Goal: Transaction & Acquisition: Purchase product/service

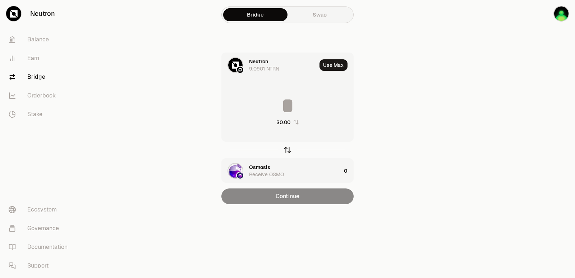
click at [286, 149] on icon "button" at bounding box center [288, 150] width 8 height 8
click at [254, 64] on div "Osmosis" at bounding box center [259, 61] width 21 height 7
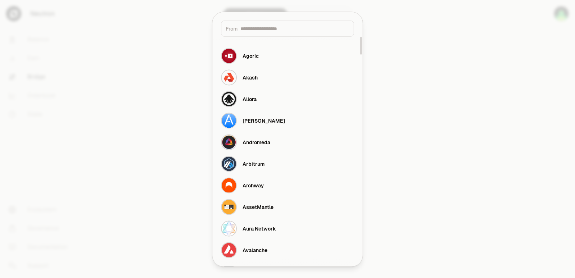
click at [264, 31] on input at bounding box center [295, 28] width 109 height 7
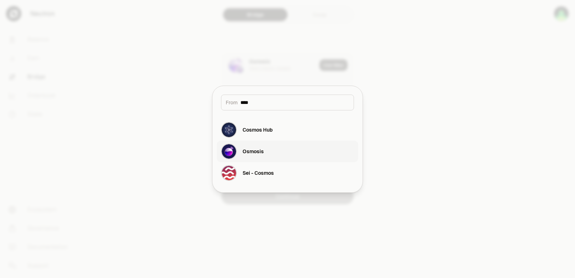
type input "****"
click at [261, 154] on div "Osmosis" at bounding box center [253, 151] width 21 height 7
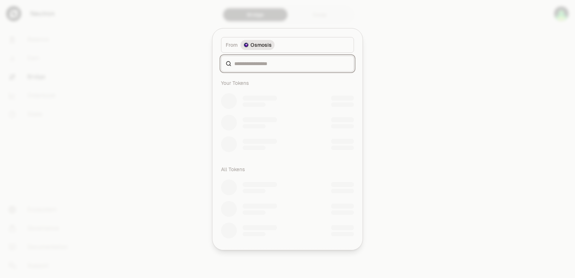
click at [255, 64] on input at bounding box center [291, 63] width 115 height 7
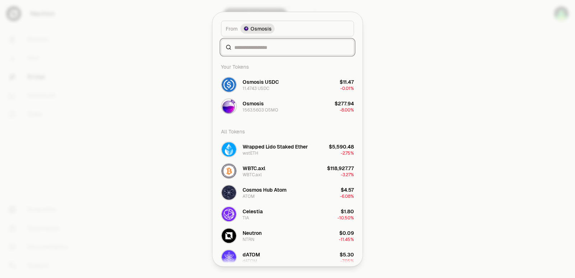
click at [242, 63] on div "From token Select From token. From Osmosis Your Tokens Osmosis USDC 11.4743 USD…" at bounding box center [288, 139] width 150 height 254
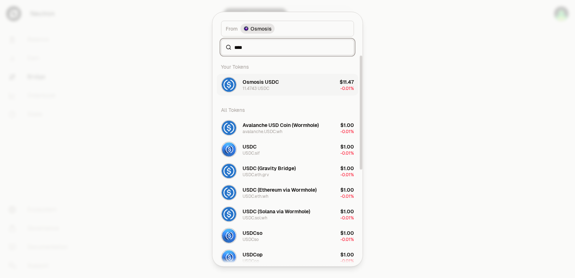
type input "****"
click at [256, 83] on div "Osmosis USDC" at bounding box center [261, 81] width 36 height 7
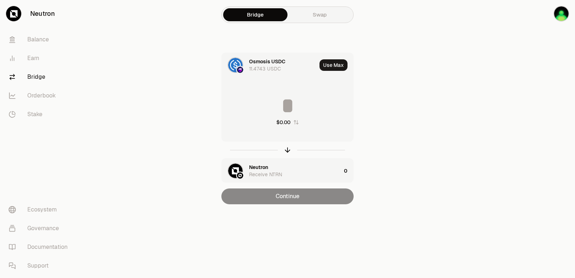
click at [263, 165] on div "Neutron" at bounding box center [258, 167] width 19 height 7
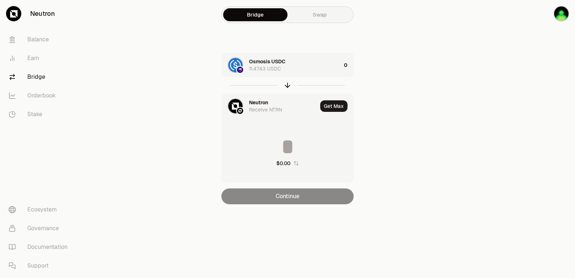
click at [260, 101] on div "Neutron" at bounding box center [258, 102] width 19 height 7
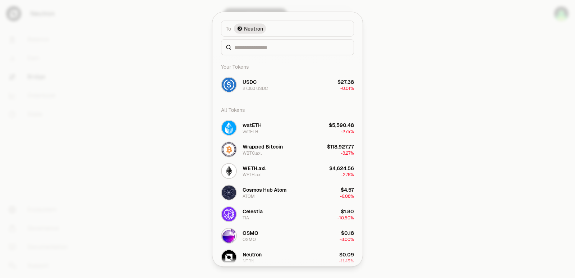
click at [255, 61] on div "To token Select To token. To Neutron Your Tokens USDC 27.383 USDC $27.38 -0.01%…" at bounding box center [288, 139] width 150 height 254
click at [255, 44] on input at bounding box center [291, 47] width 115 height 7
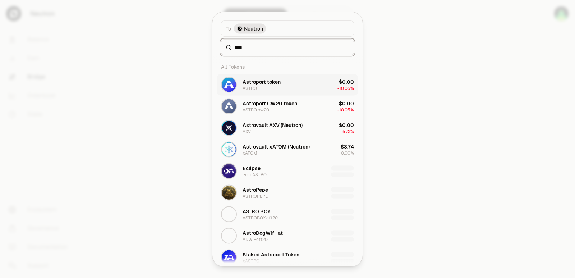
type input "****"
click at [259, 83] on div "Astroport token" at bounding box center [262, 81] width 38 height 7
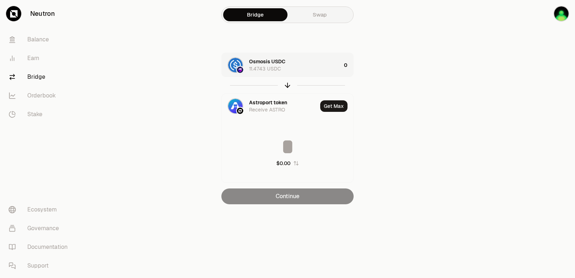
click at [304, 60] on div "Osmosis USDC 11.4743 USDC" at bounding box center [295, 65] width 92 height 14
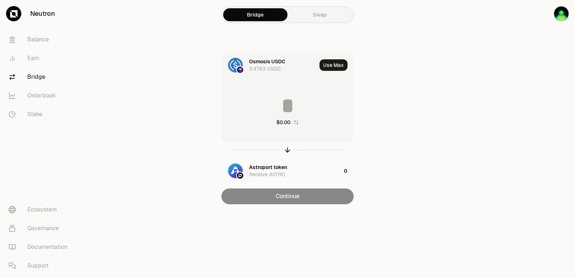
click at [281, 101] on input at bounding box center [288, 106] width 132 height 22
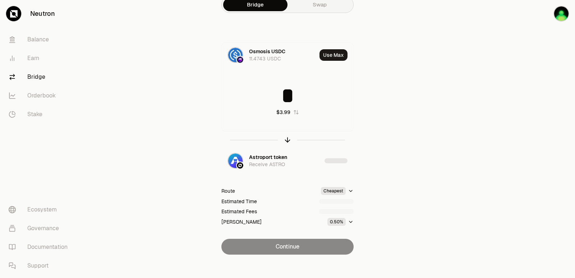
scroll to position [15, 0]
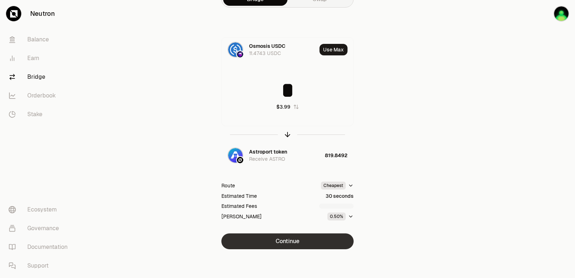
type input "*"
click at [292, 242] on button "Continue" at bounding box center [288, 241] width 132 height 16
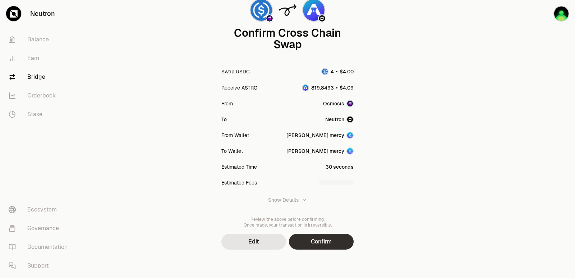
scroll to position [59, 0]
click at [331, 242] on button "Confirm" at bounding box center [321, 241] width 65 height 16
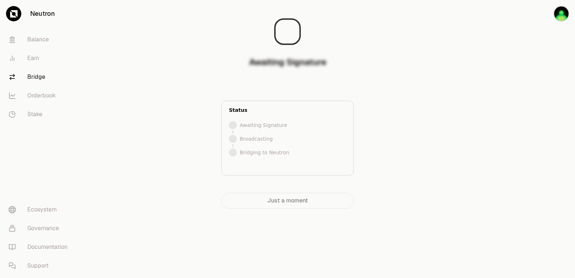
scroll to position [0, 0]
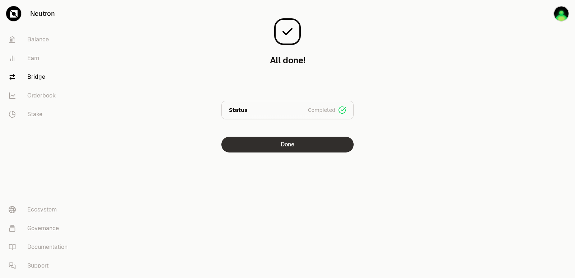
click at [297, 144] on button "Done" at bounding box center [288, 145] width 132 height 16
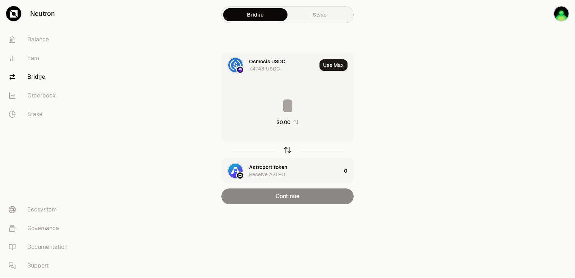
click at [287, 149] on icon "button" at bounding box center [288, 150] width 8 height 8
click at [329, 65] on button "Use Max" at bounding box center [334, 65] width 28 height 12
type input "**********"
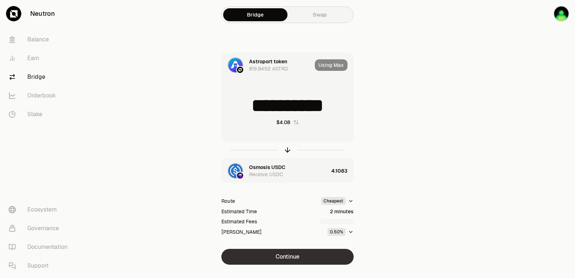
click at [302, 257] on button "Continue" at bounding box center [288, 257] width 132 height 16
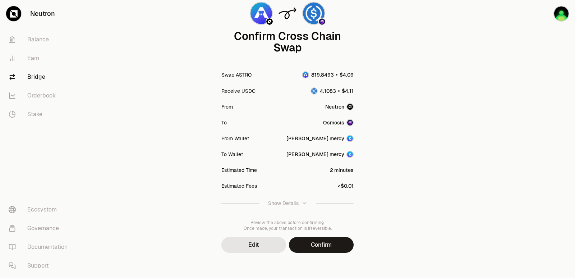
scroll to position [59, 0]
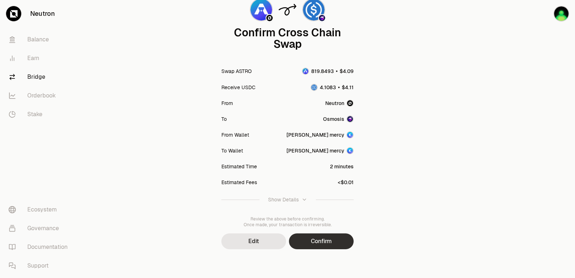
click at [312, 241] on button "Confirm" at bounding box center [321, 241] width 65 height 16
